Goal: Find specific page/section: Find specific page/section

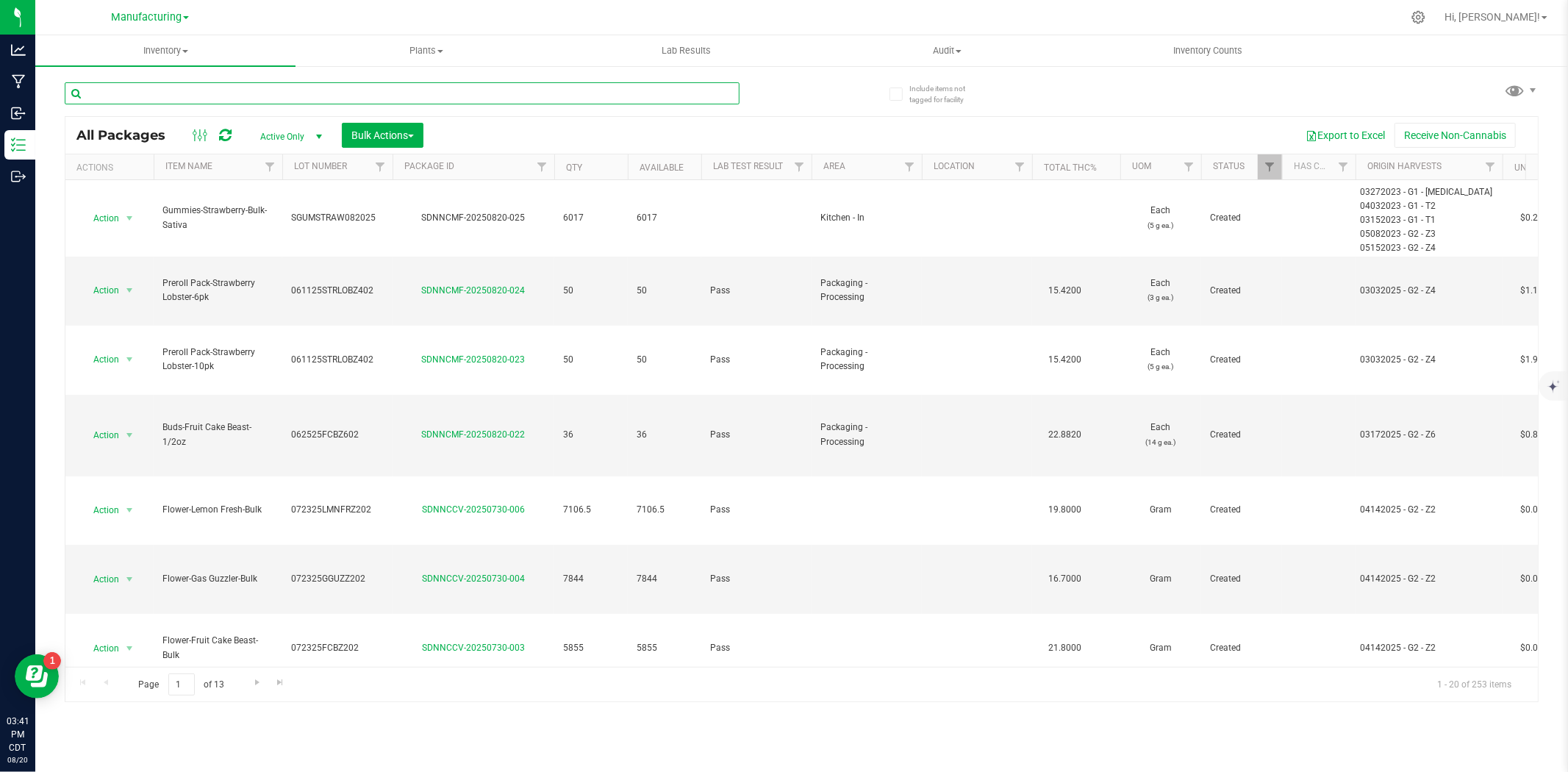
click at [154, 83] on input "text" at bounding box center [402, 93] width 675 height 22
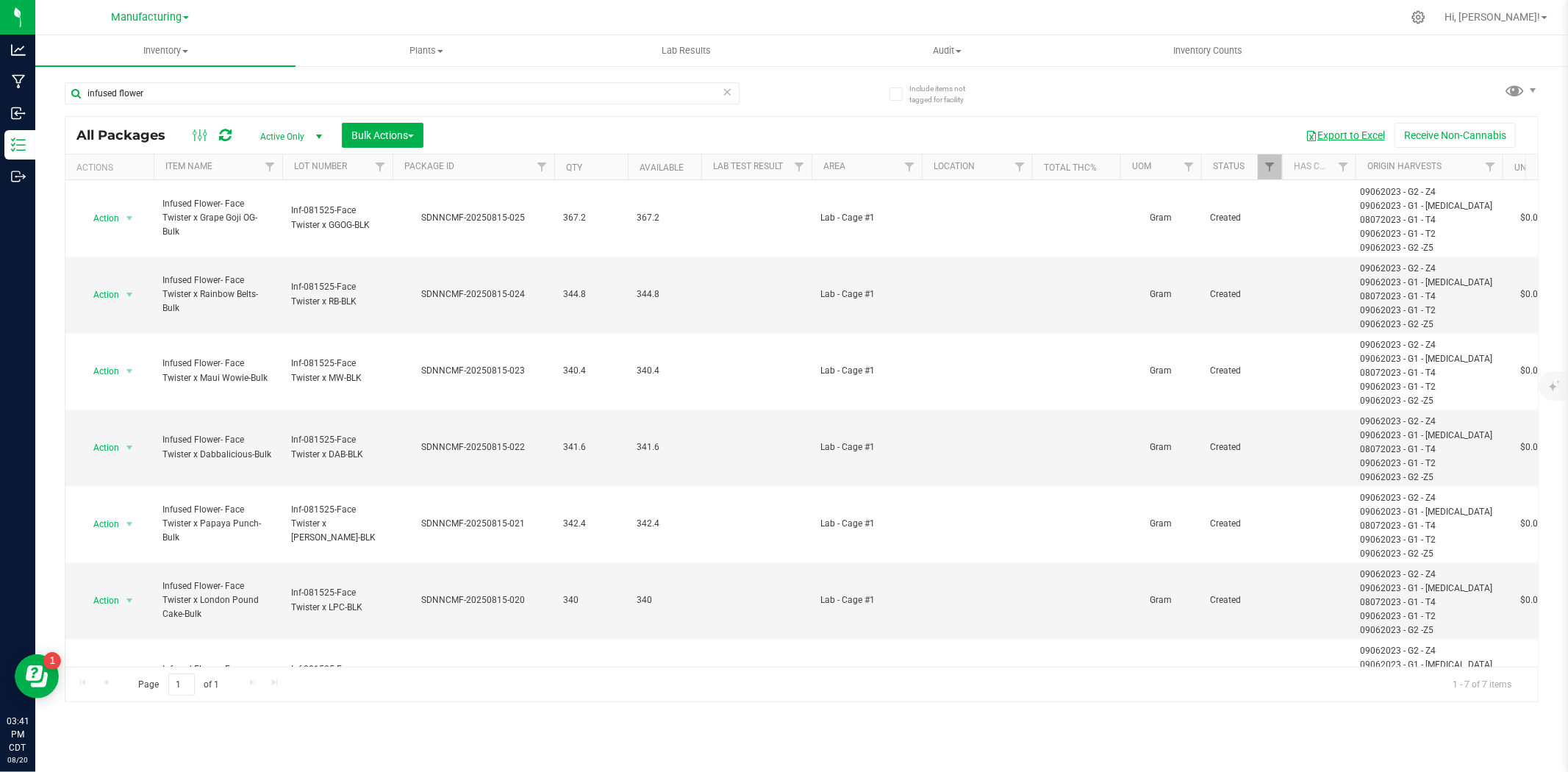
click at [1254, 134] on button "Export to Excel" at bounding box center [1345, 135] width 99 height 25
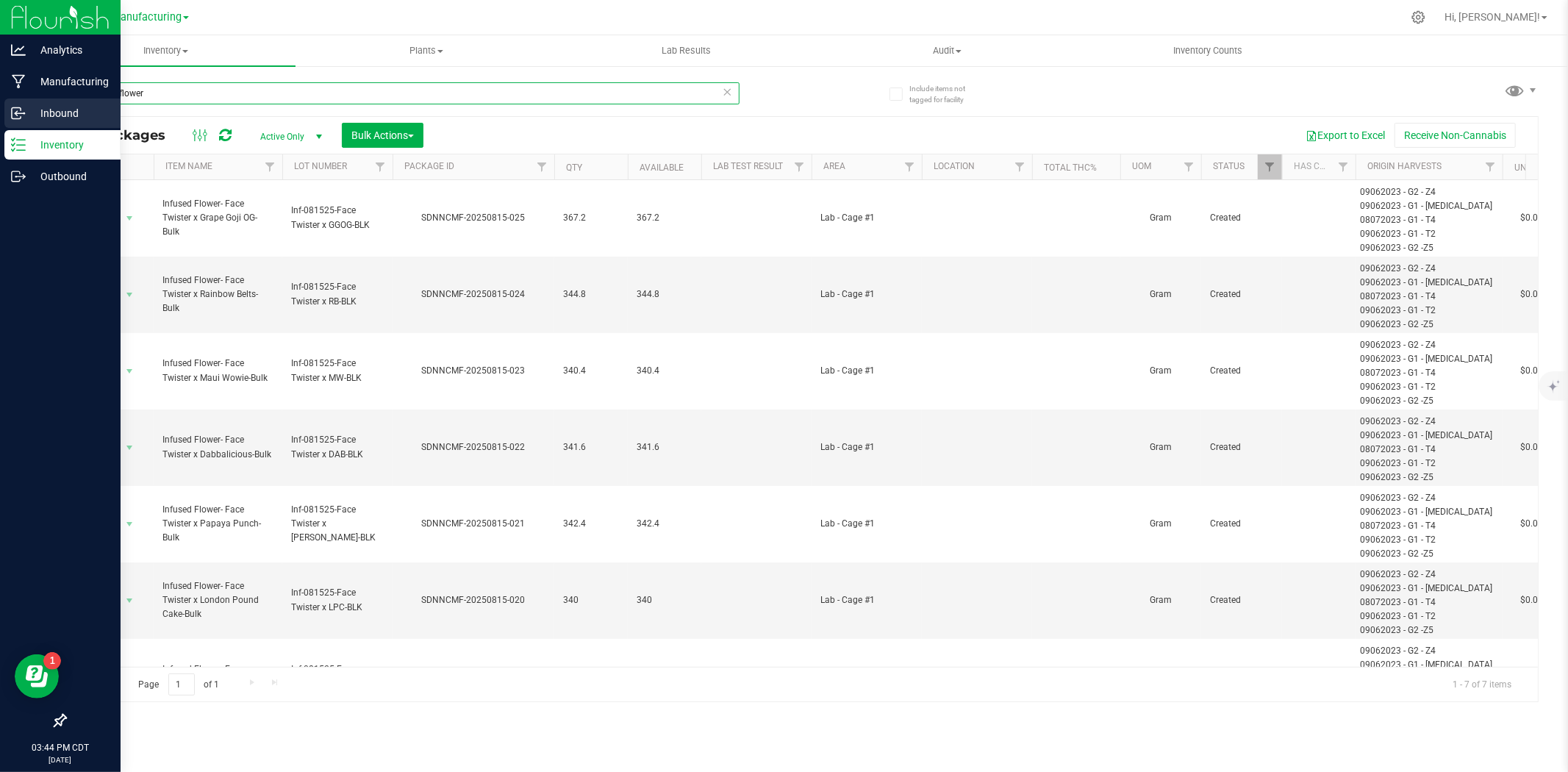
drag, startPoint x: 147, startPoint y: 103, endPoint x: 32, endPoint y: 101, distance: 115.0
click at [32, 101] on div "Analytics Manufacturing Inbound Inventory Outbound 03:44 PM CDT 08/20/2025 08/2…" at bounding box center [784, 386] width 1568 height 772
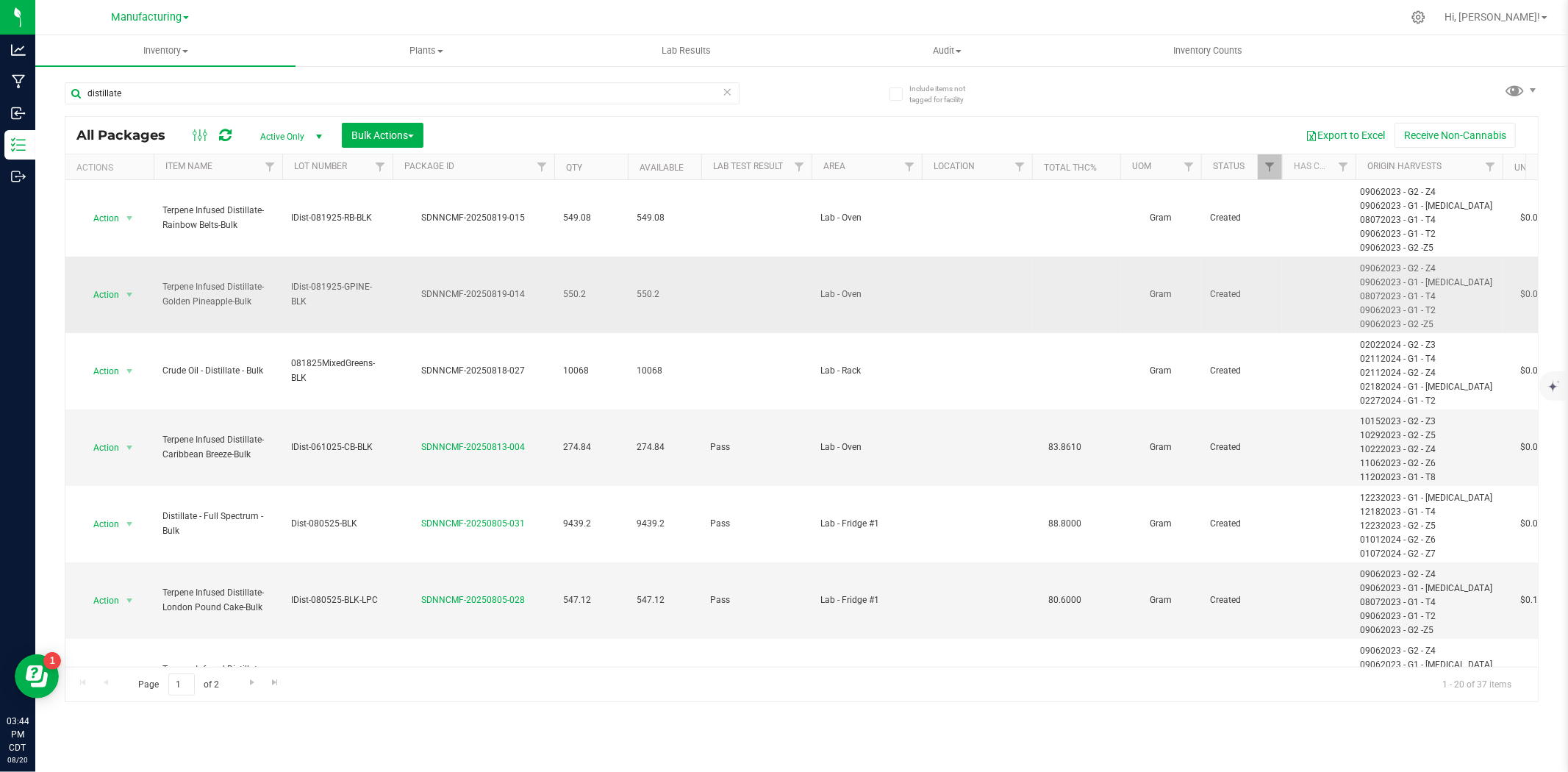
drag, startPoint x: 259, startPoint y: 306, endPoint x: 151, endPoint y: 283, distance: 110.4
copy tr "Action Adjust qty Create package Edit attributes Global inventory Locate packag…"
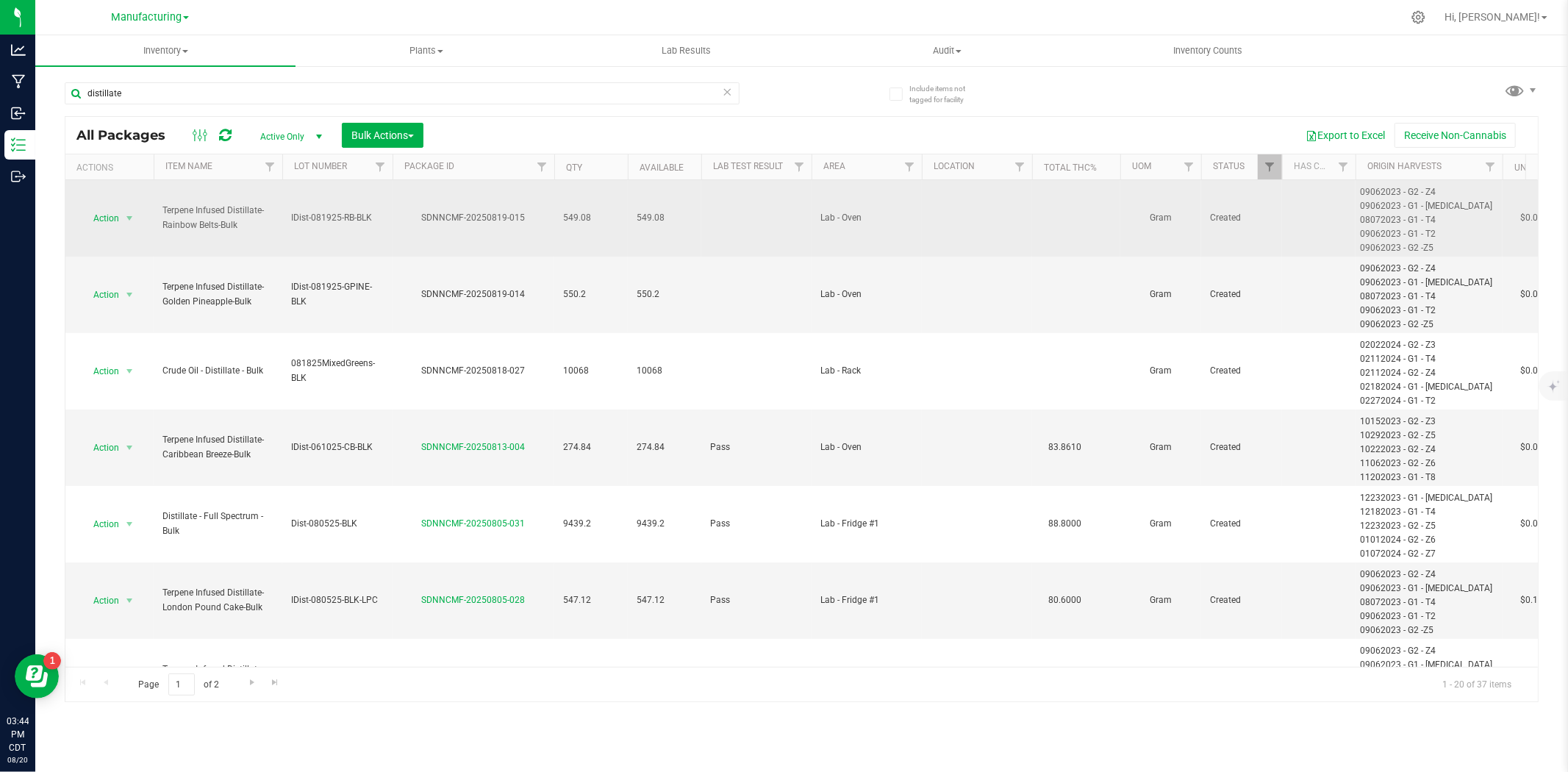
drag, startPoint x: 246, startPoint y: 223, endPoint x: 145, endPoint y: 207, distance: 102.3
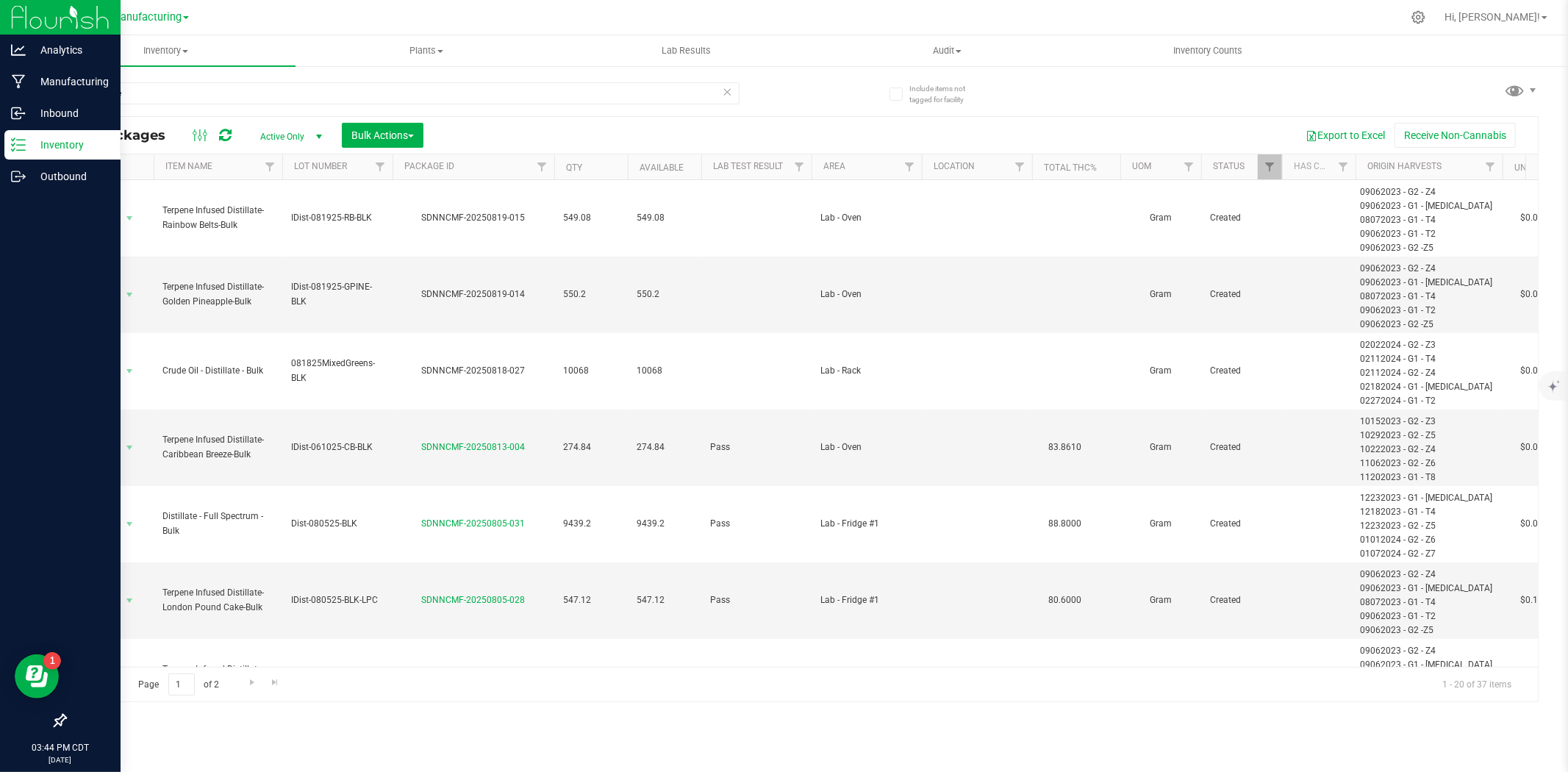
copy tr "Action Adjust qty Create package Edit attributes Global inventory Locate packag…"
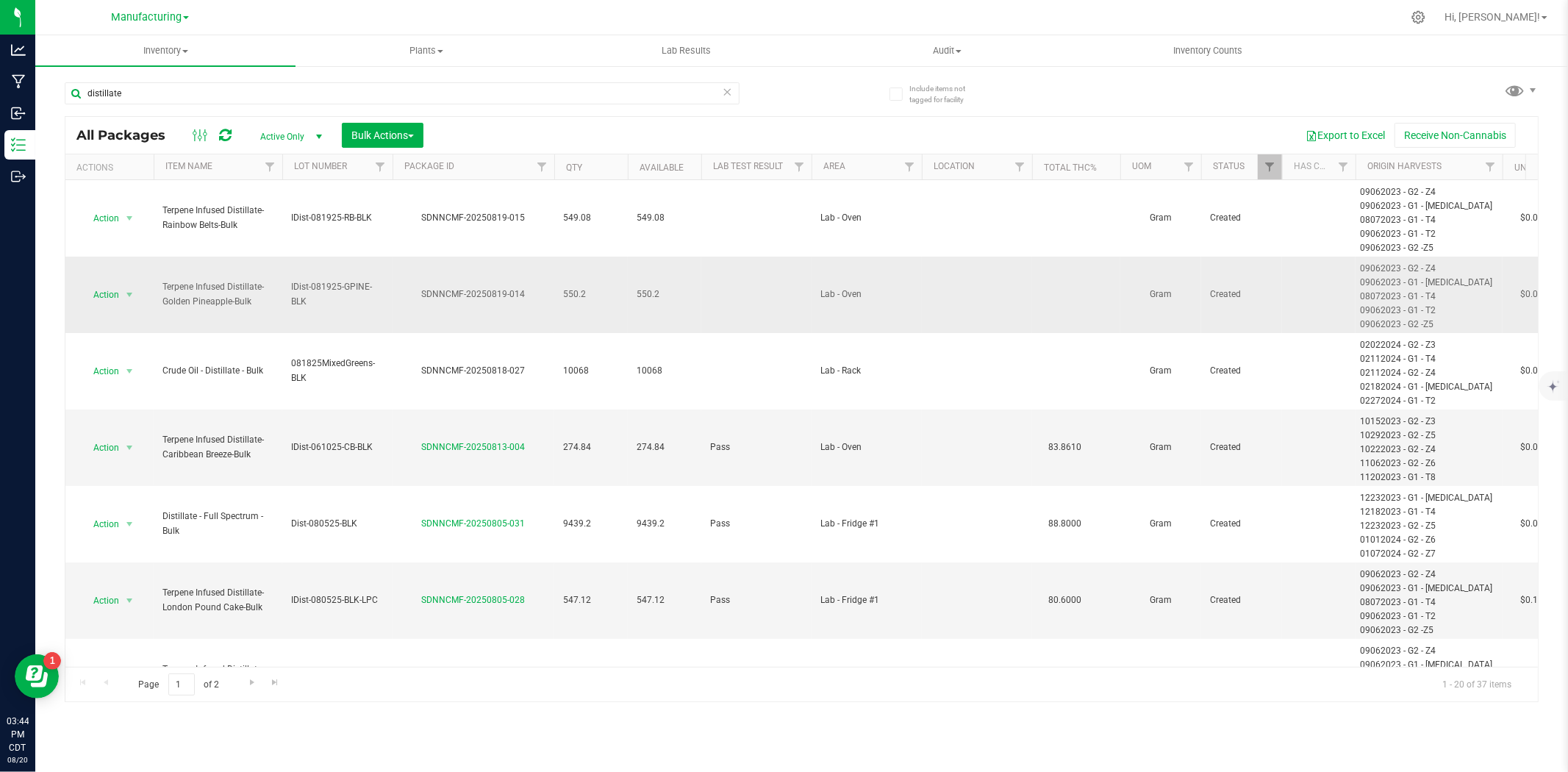
click at [360, 288] on span "IDist-081925-GPINE-BLK" at bounding box center [337, 293] width 93 height 28
drag, startPoint x: 385, startPoint y: 293, endPoint x: 214, endPoint y: 300, distance: 171.1
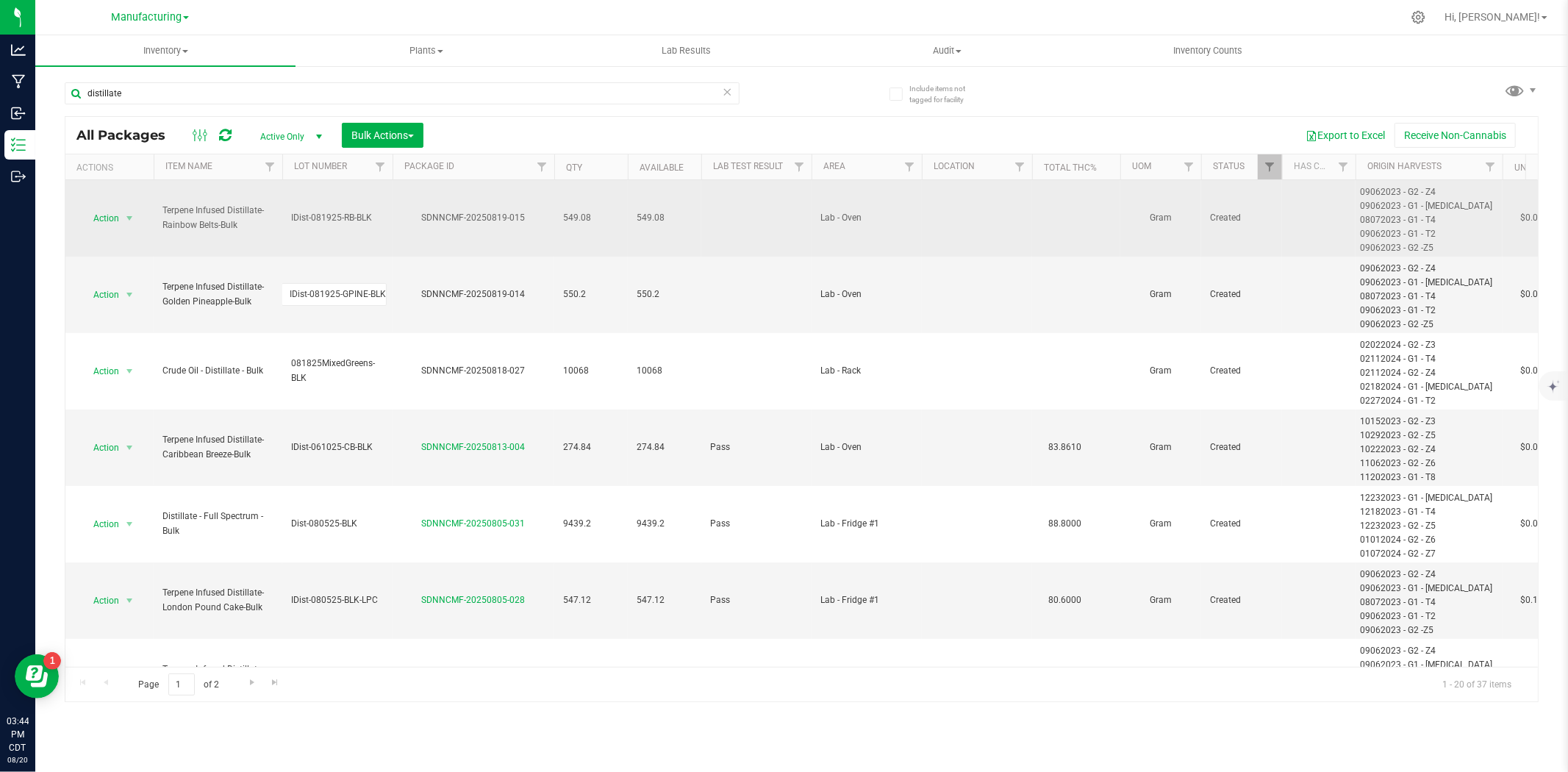
click at [358, 222] on span "IDist-081925-RB-BLK" at bounding box center [337, 217] width 93 height 14
drag, startPoint x: 385, startPoint y: 222, endPoint x: 223, endPoint y: 230, distance: 162.2
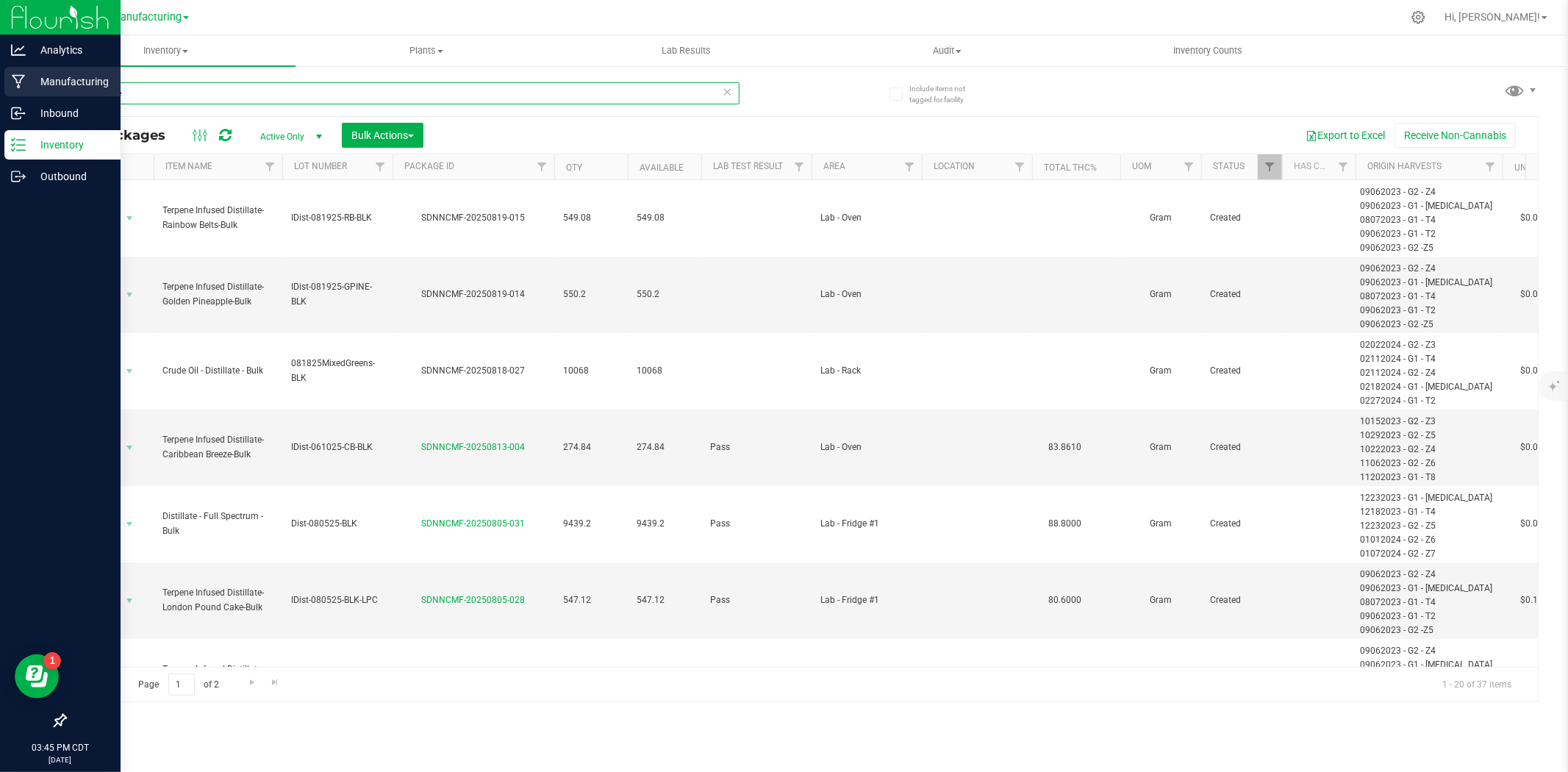
drag, startPoint x: 206, startPoint y: 89, endPoint x: 22, endPoint y: 84, distance: 184.1
click at [22, 84] on div "Analytics Manufacturing Inbound Inventory Outbound 03:45 PM CDT 08/20/2025 08/2…" at bounding box center [784, 386] width 1568 height 772
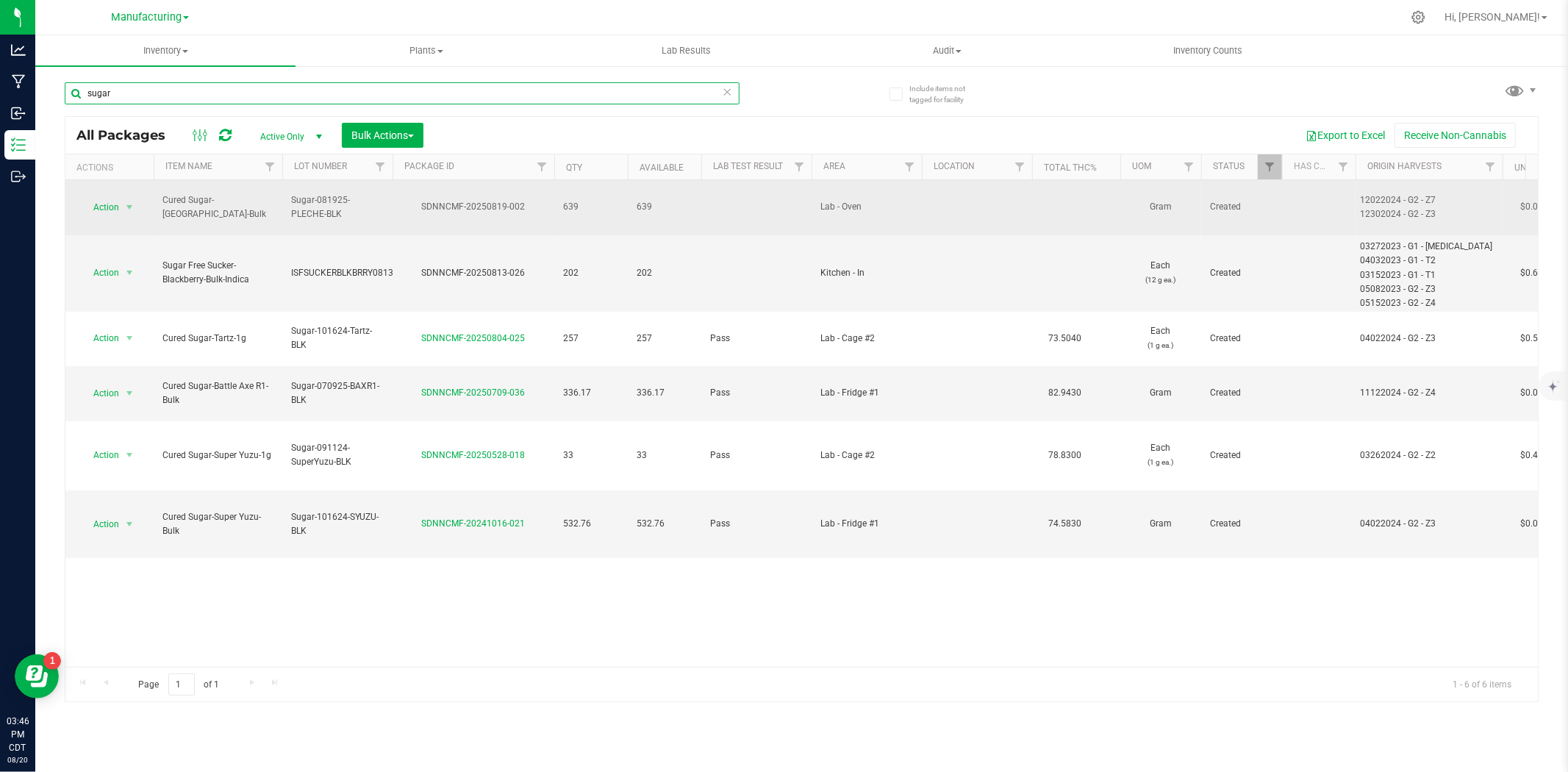
type input "sugar"
drag, startPoint x: 207, startPoint y: 208, endPoint x: 148, endPoint y: 199, distance: 59.7
copy tr "Action Adjust qty Create package Edit attributes Global inventory Locate packag…"
click at [362, 203] on span "Sugar-081925-PLECHE-BLK" at bounding box center [337, 207] width 93 height 28
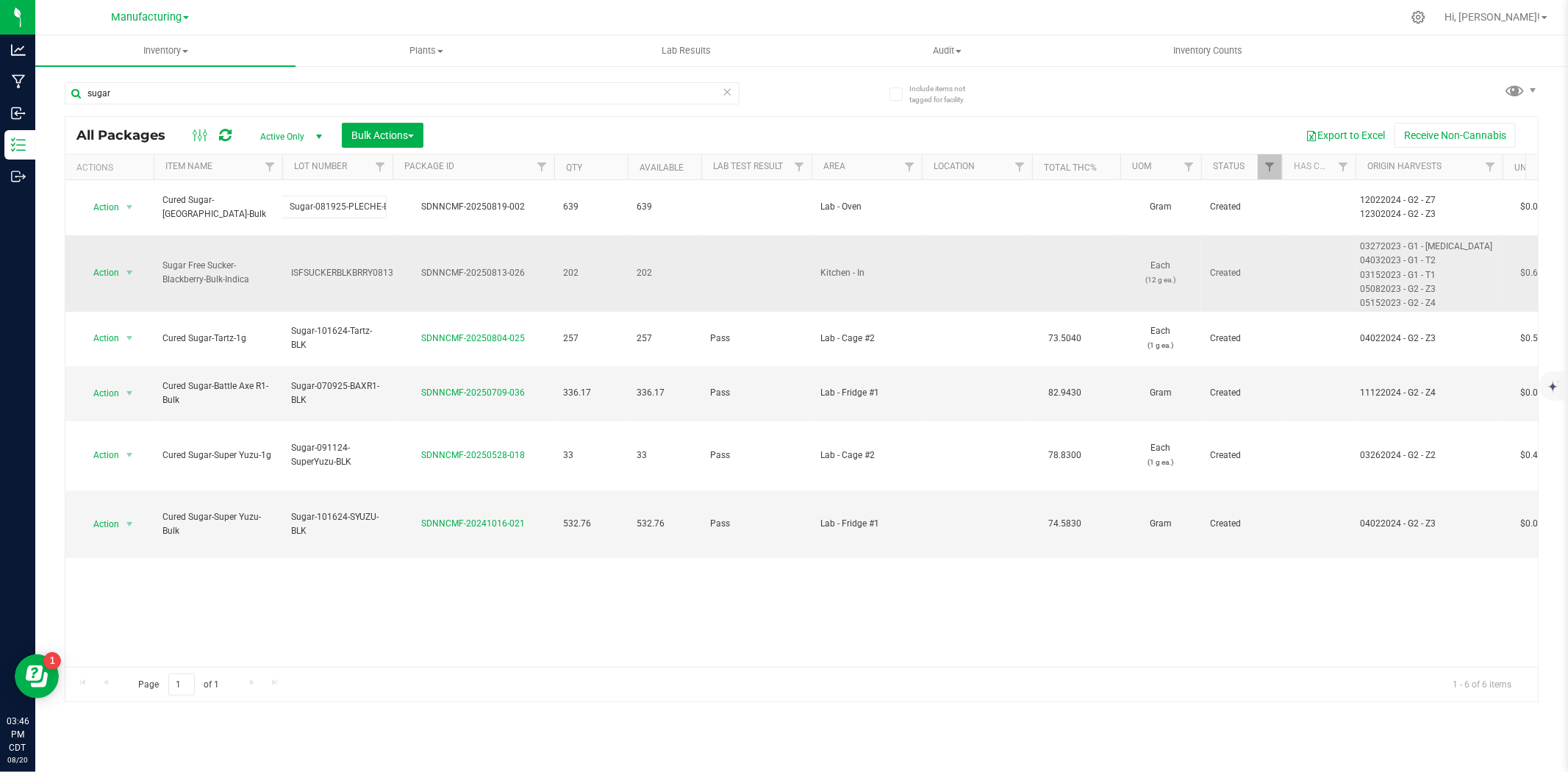
drag, startPoint x: 385, startPoint y: 196, endPoint x: 145, endPoint y: 230, distance: 242.4
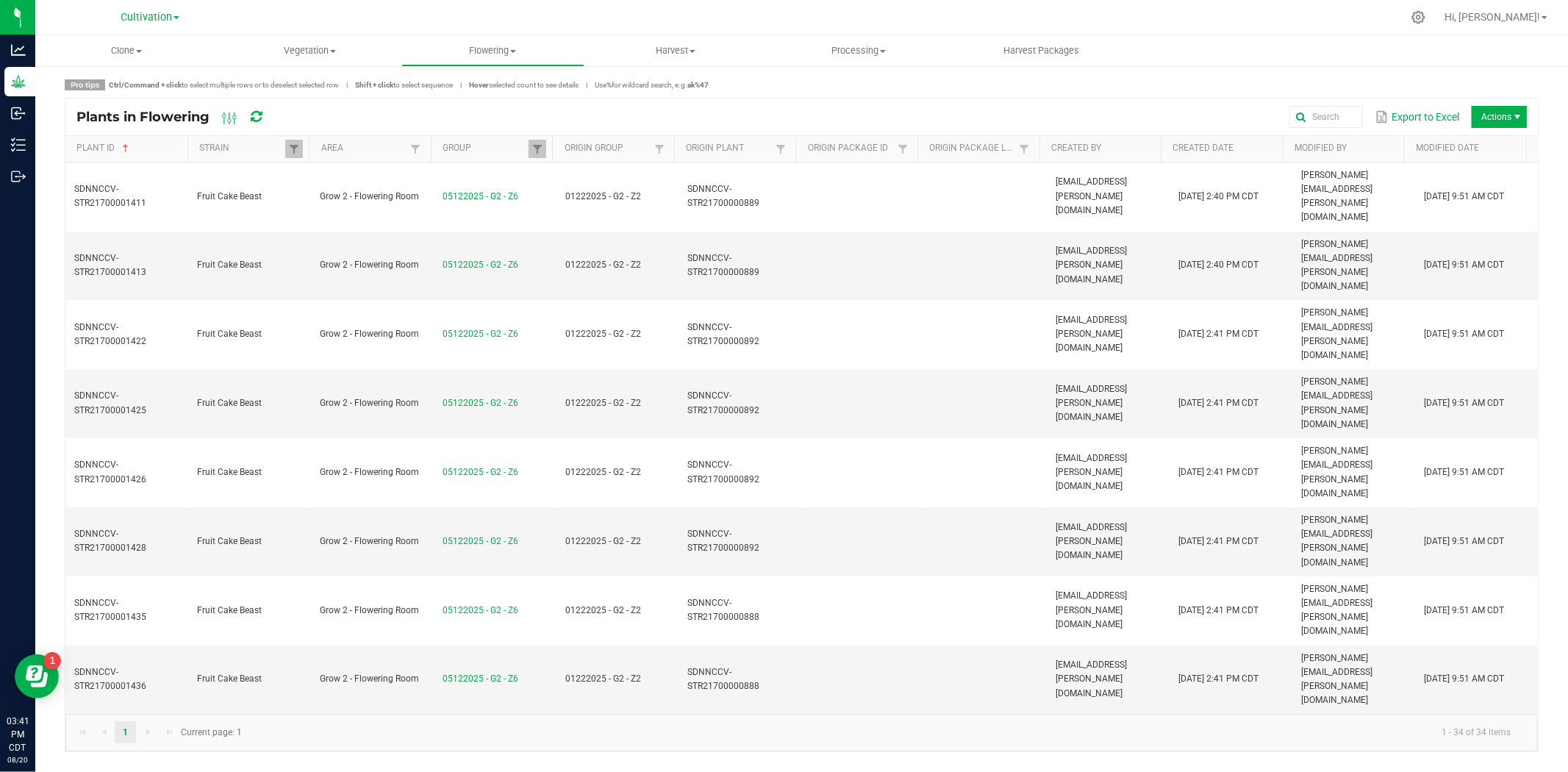
scroll to position [559, 0]
